Goal: Navigation & Orientation: Find specific page/section

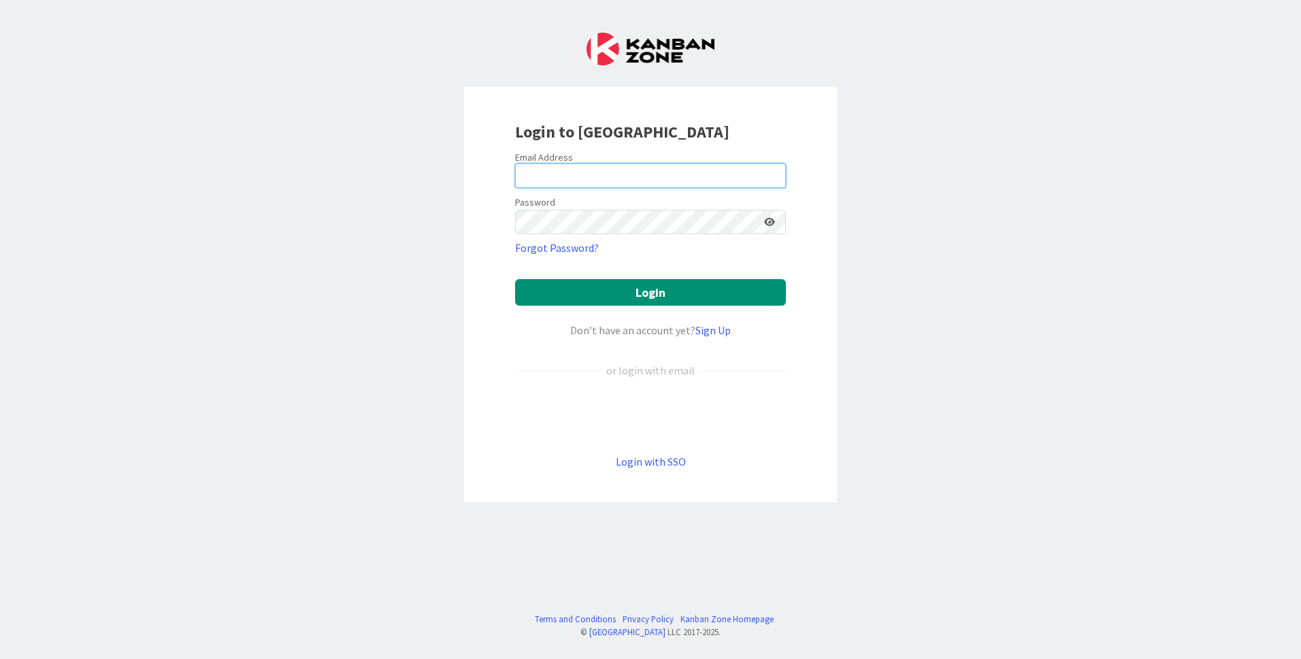
click at [566, 178] on input "email" at bounding box center [650, 175] width 271 height 24
click at [614, 174] on input "email" at bounding box center [650, 175] width 271 height 24
type input "[EMAIL_ADDRESS][PERSON_NAME][DOMAIN_NAME]"
click at [515, 279] on button "Login" at bounding box center [650, 292] width 271 height 27
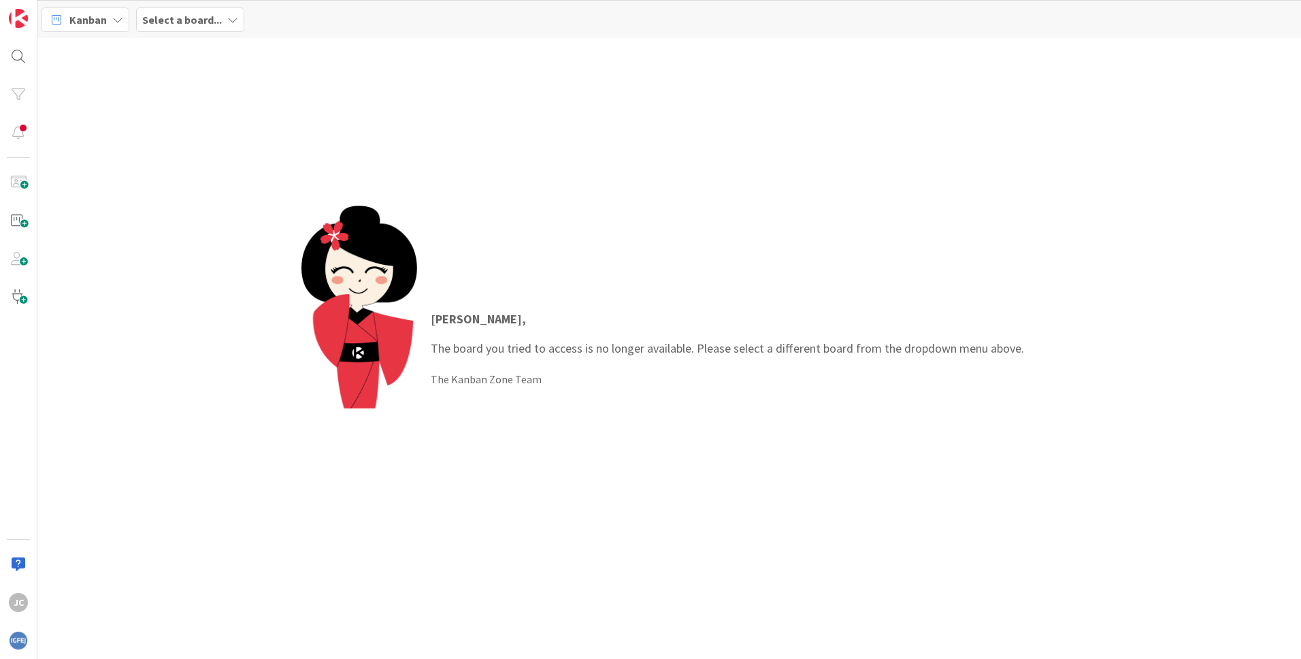
click at [183, 6] on div "Kanban Select a board..." at bounding box center [669, 19] width 1264 height 37
click at [192, 18] on b "Select a board..." at bounding box center [182, 20] width 80 height 14
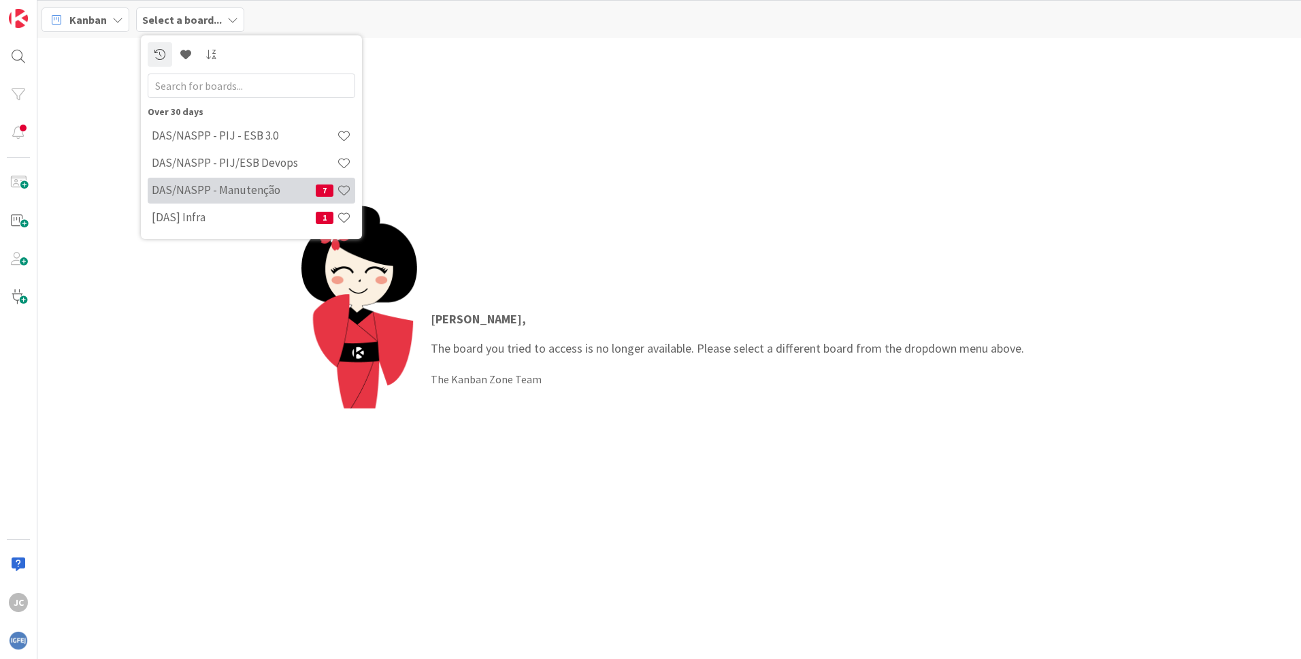
click at [191, 185] on h4 "DAS/NASPP - Manutenção" at bounding box center [234, 190] width 164 height 14
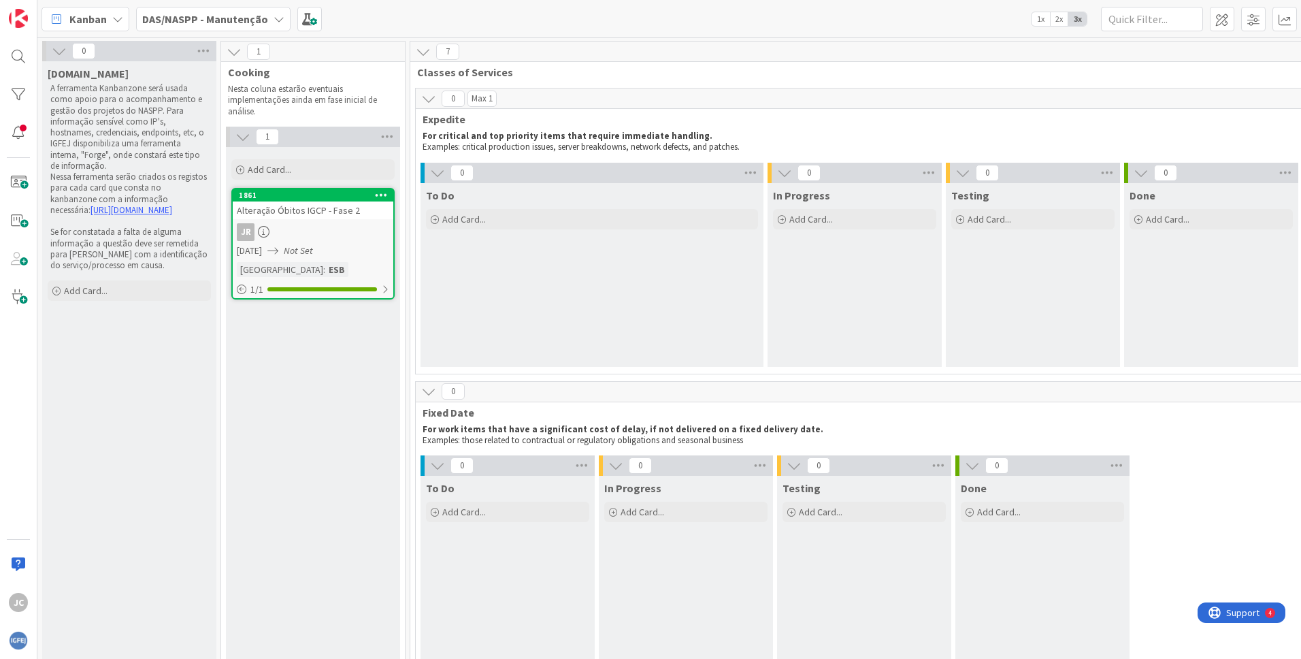
click at [438, 177] on icon at bounding box center [437, 172] width 15 height 15
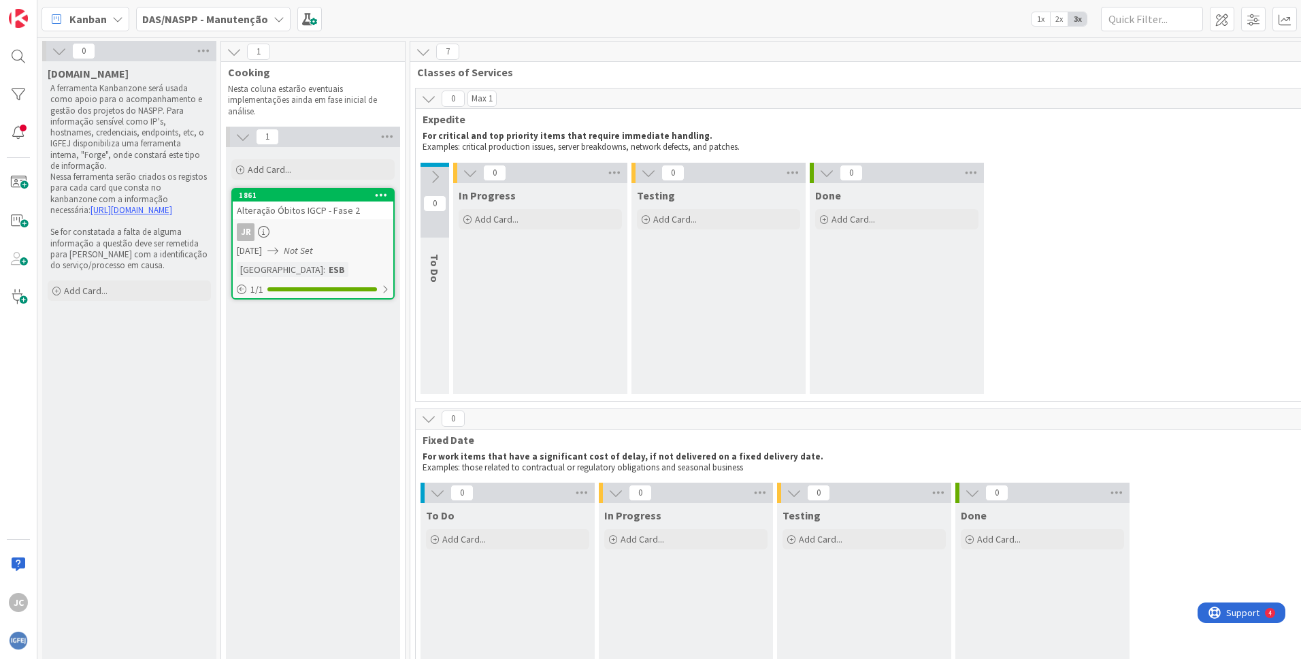
click at [434, 178] on icon at bounding box center [434, 176] width 15 height 15
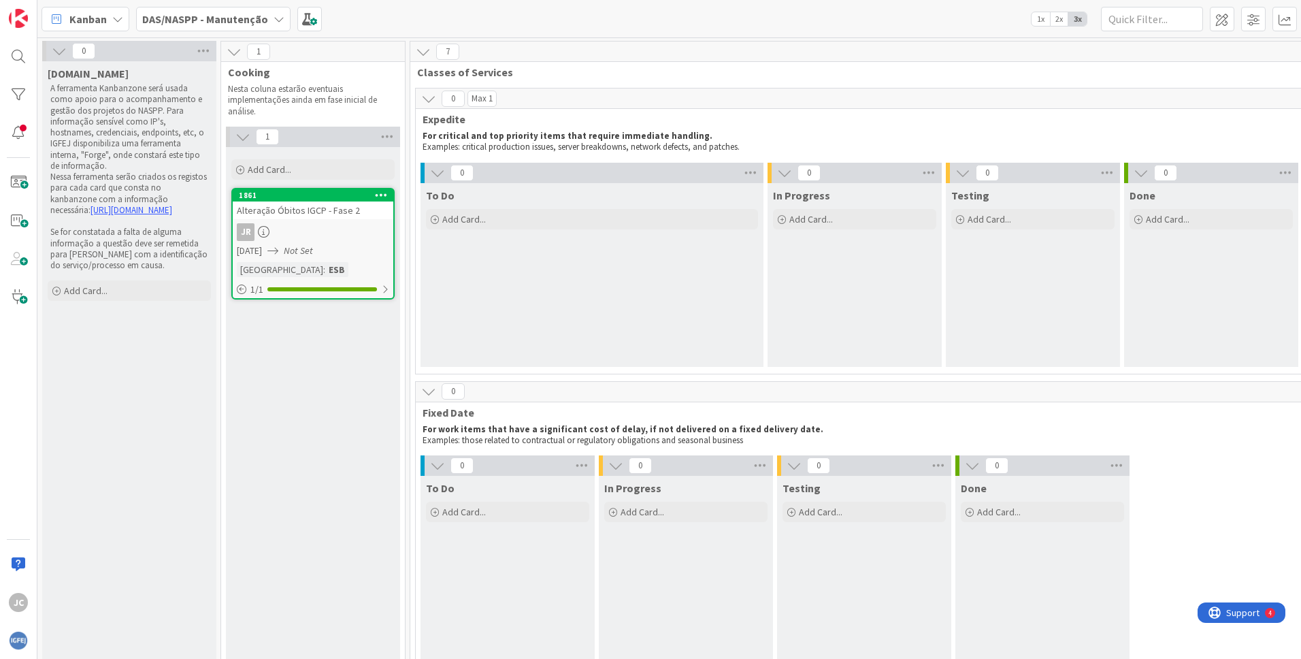
click at [422, 99] on icon at bounding box center [428, 98] width 15 height 15
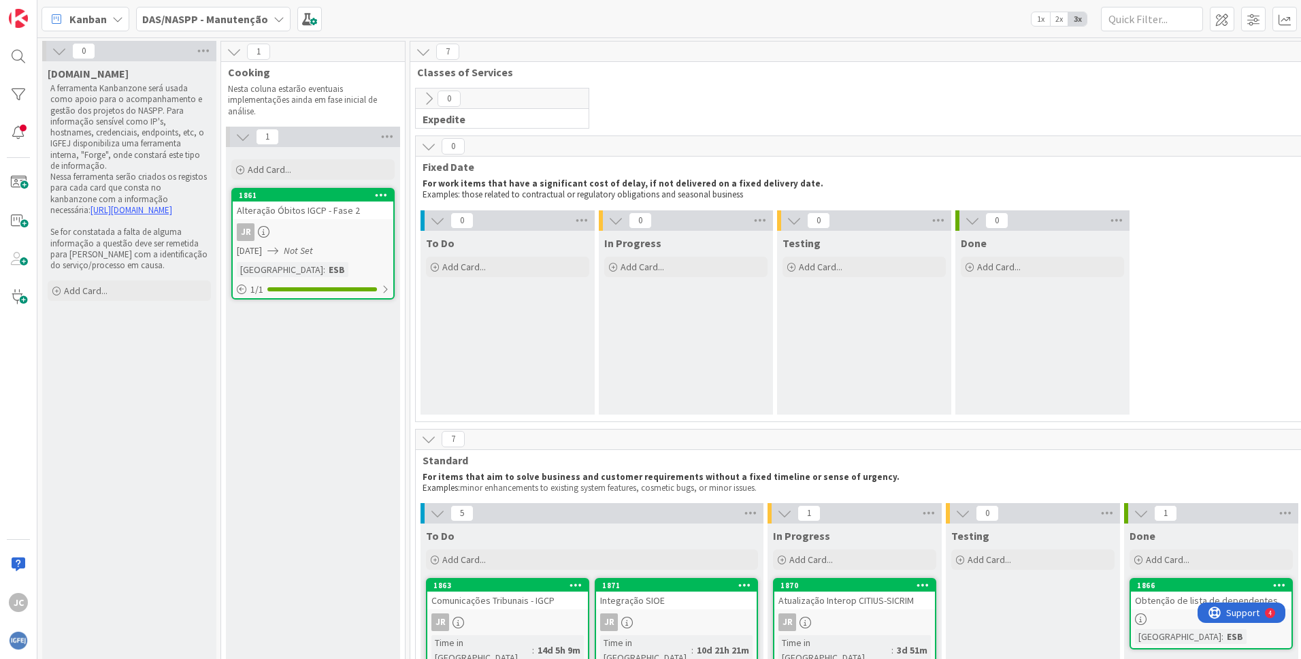
click at [431, 149] on icon at bounding box center [428, 146] width 15 height 15
